Goal: Use online tool/utility: Utilize a website feature to perform a specific function

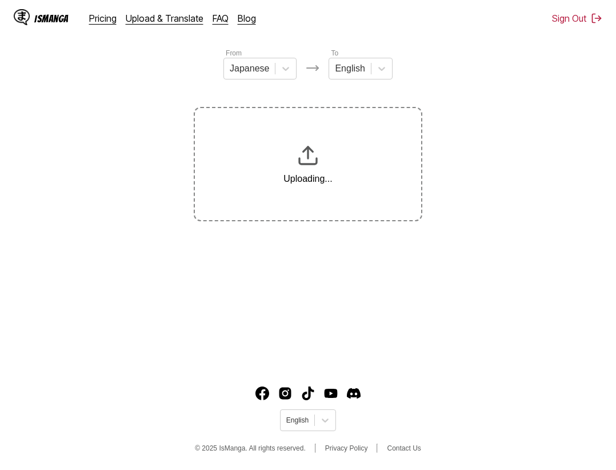
scroll to position [18, 0]
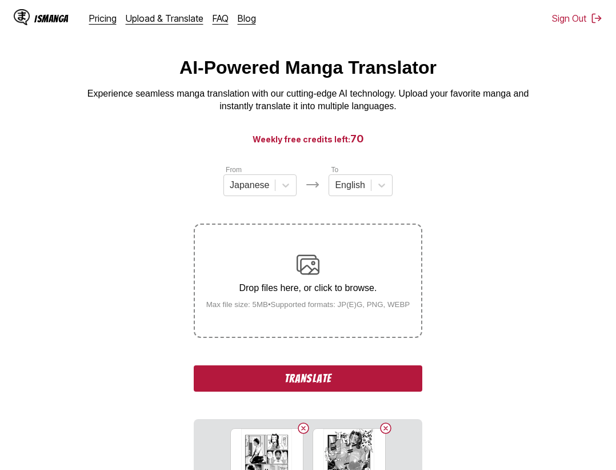
click at [339, 375] on button "Translate" at bounding box center [308, 378] width 229 height 26
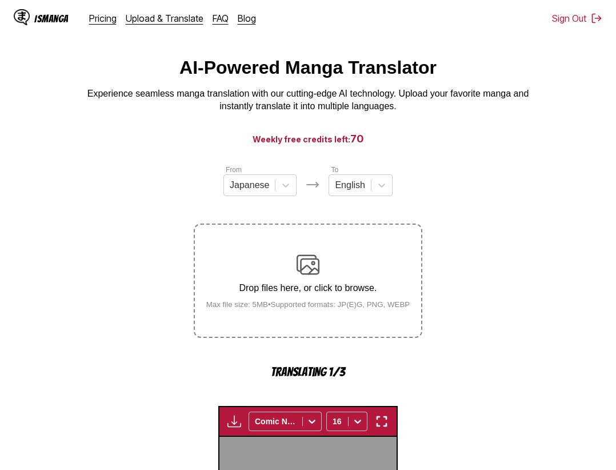
scroll to position [352, 0]
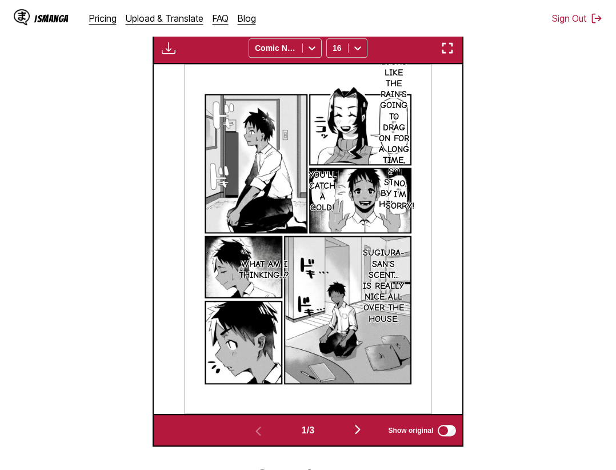
click at [448, 46] on img "button" at bounding box center [448, 48] width 14 height 14
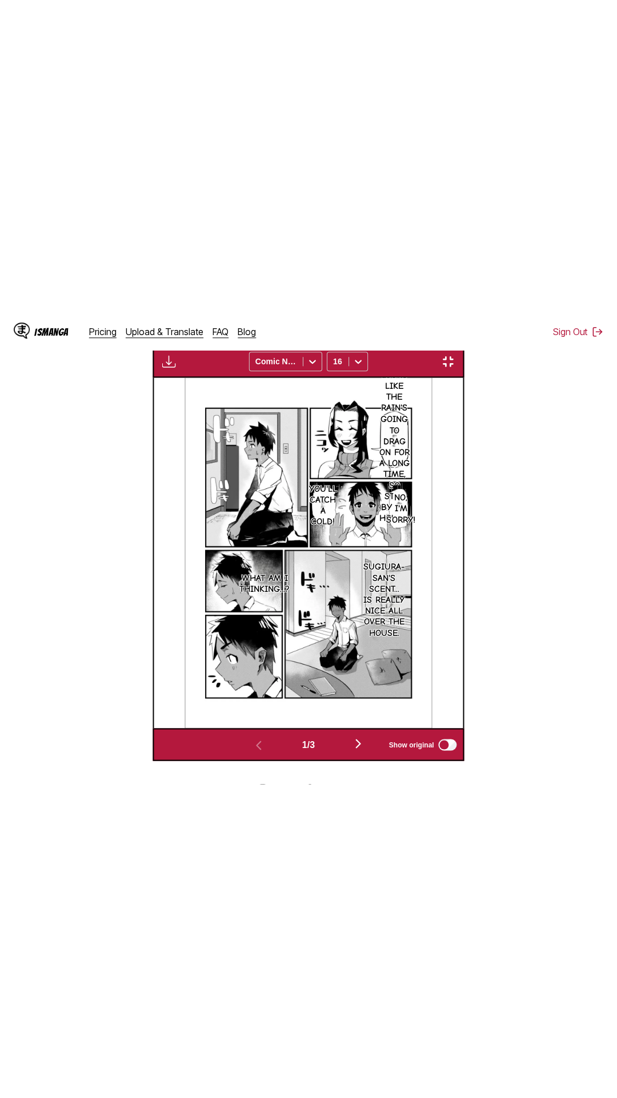
scroll to position [72, 0]
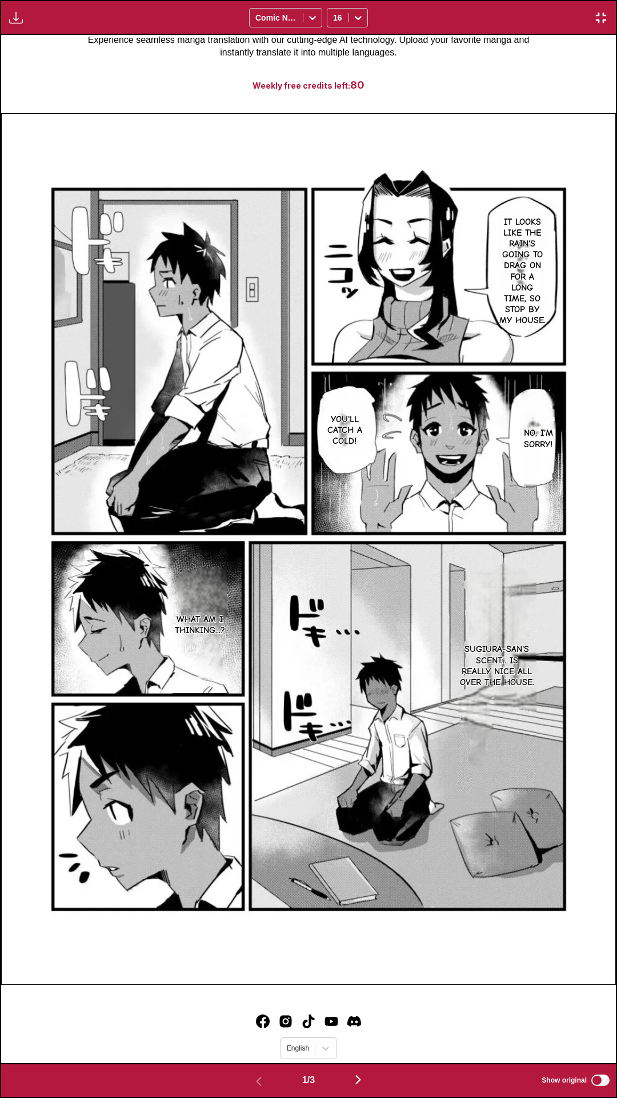
click at [470, 0] on div "Download Panel Download All Comic Neue 16" at bounding box center [308, 17] width 617 height 35
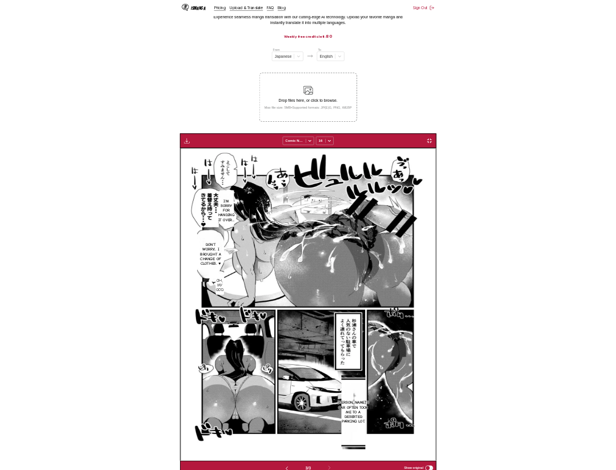
scroll to position [0, 618]
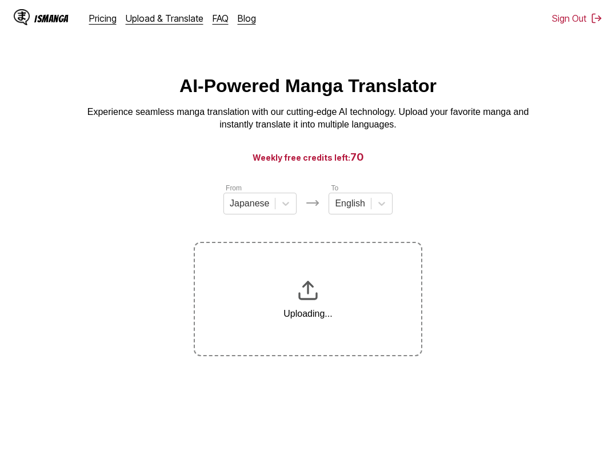
scroll to position [135, 0]
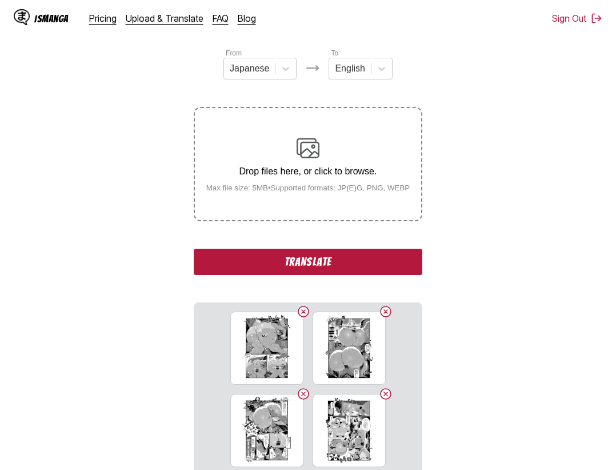
click at [342, 263] on button "Translate" at bounding box center [308, 262] width 229 height 26
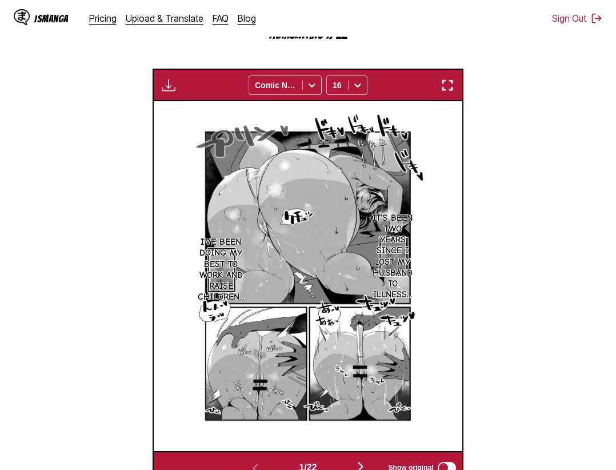
scroll to position [181, 0]
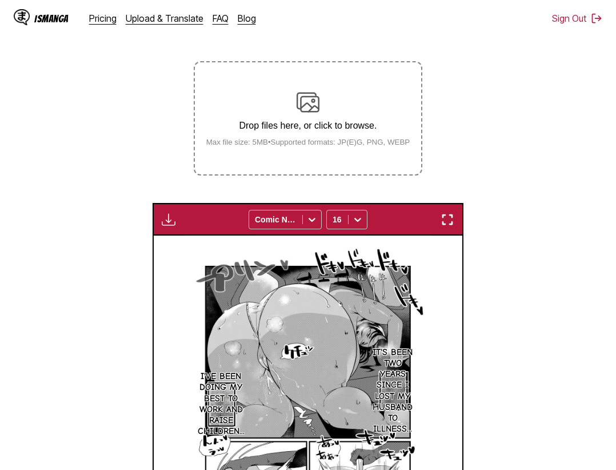
click at [455, 219] on img "button" at bounding box center [448, 220] width 14 height 14
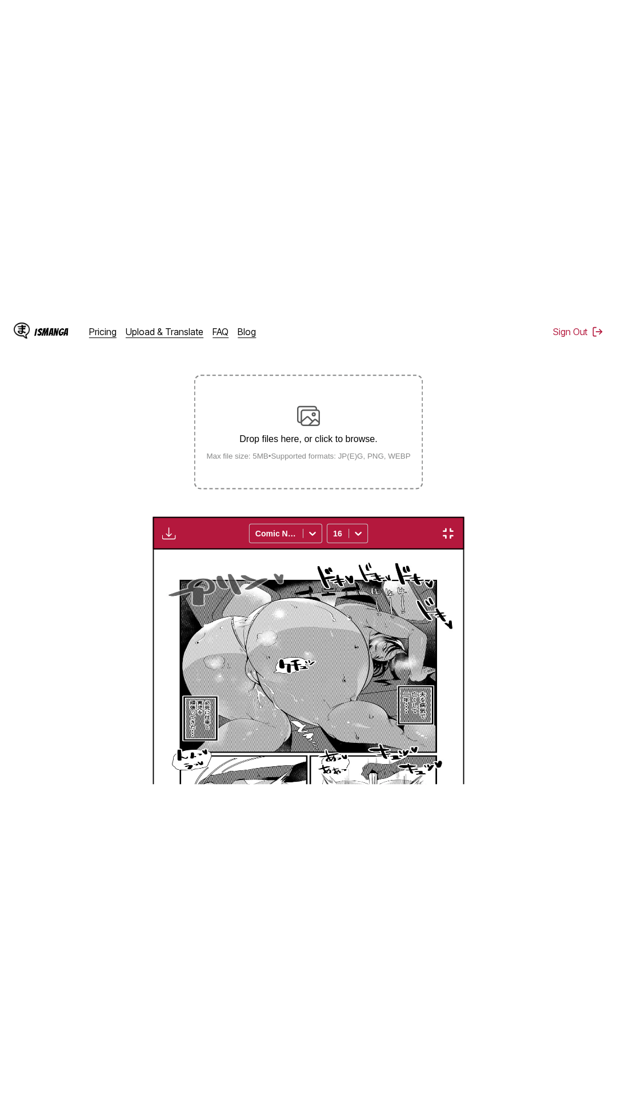
scroll to position [72, 0]
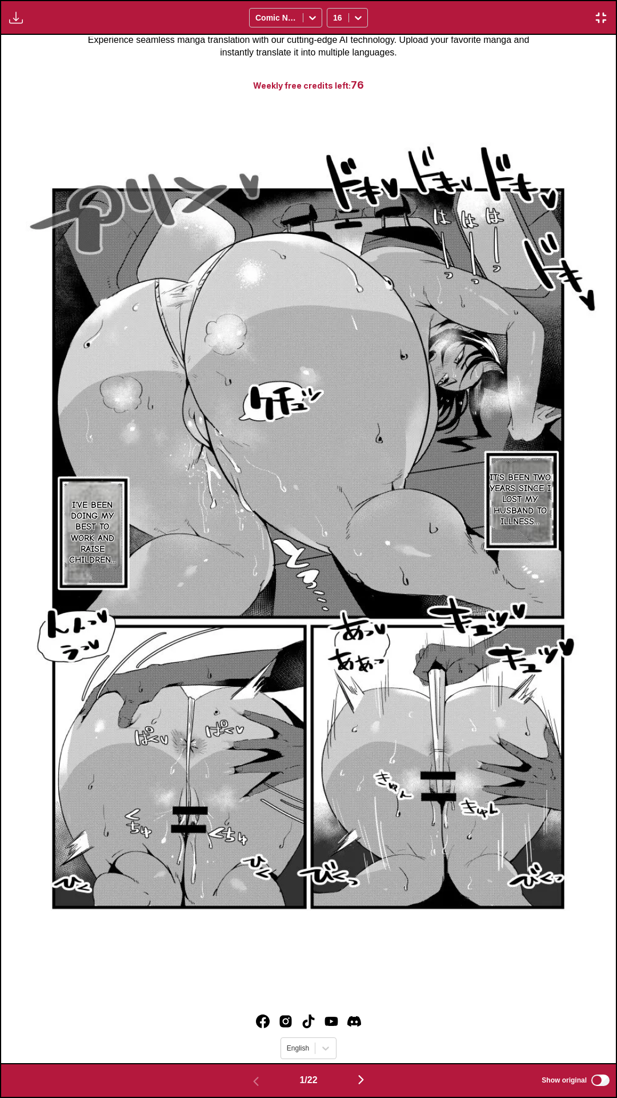
click at [483, 0] on div "Download Panel Download All Comic Neue 16" at bounding box center [308, 17] width 617 height 35
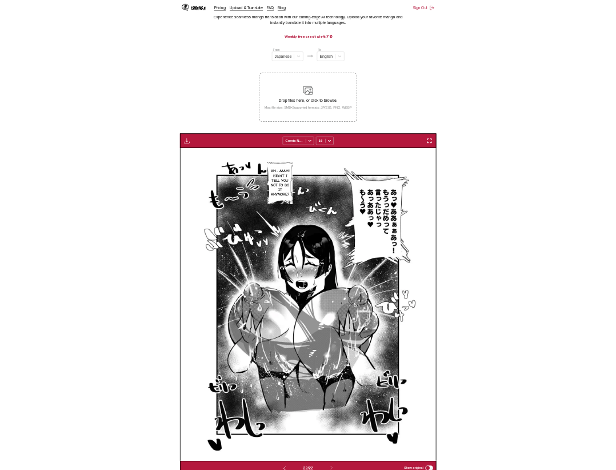
scroll to position [0, 6489]
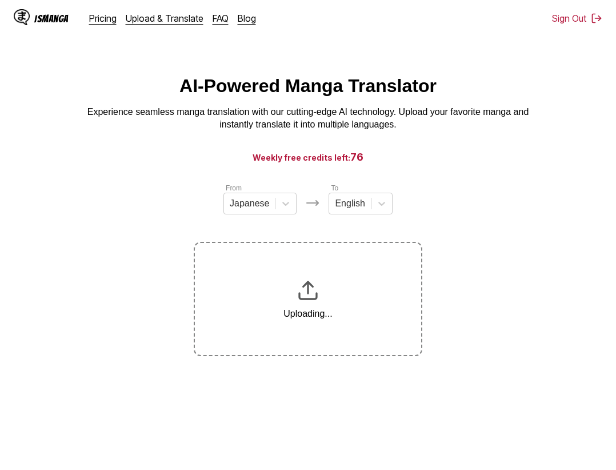
scroll to position [135, 0]
